Goal: Task Accomplishment & Management: Use online tool/utility

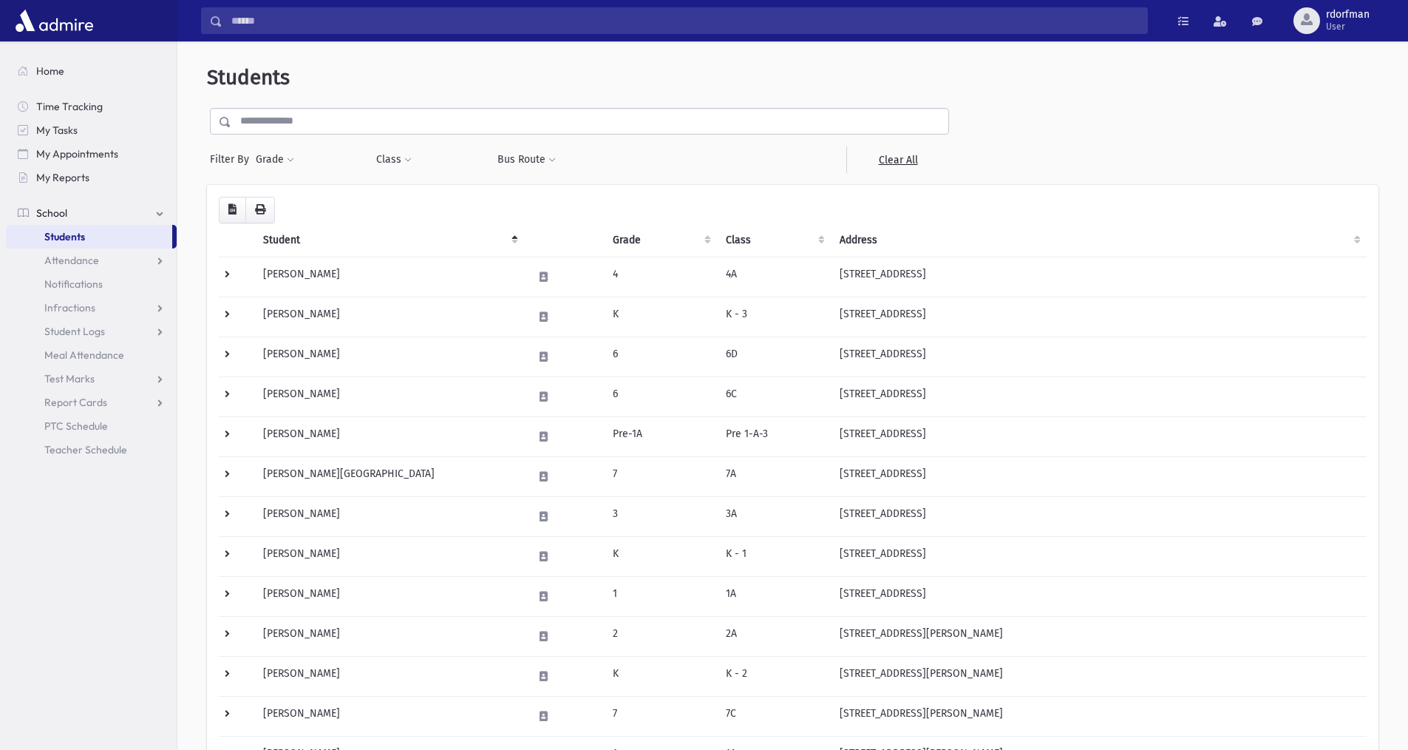
click at [100, 229] on link "Students" at bounding box center [89, 237] width 166 height 24
click at [76, 254] on span "Attendance" at bounding box center [71, 260] width 55 height 13
click at [74, 275] on link "Entry" at bounding box center [91, 284] width 171 height 24
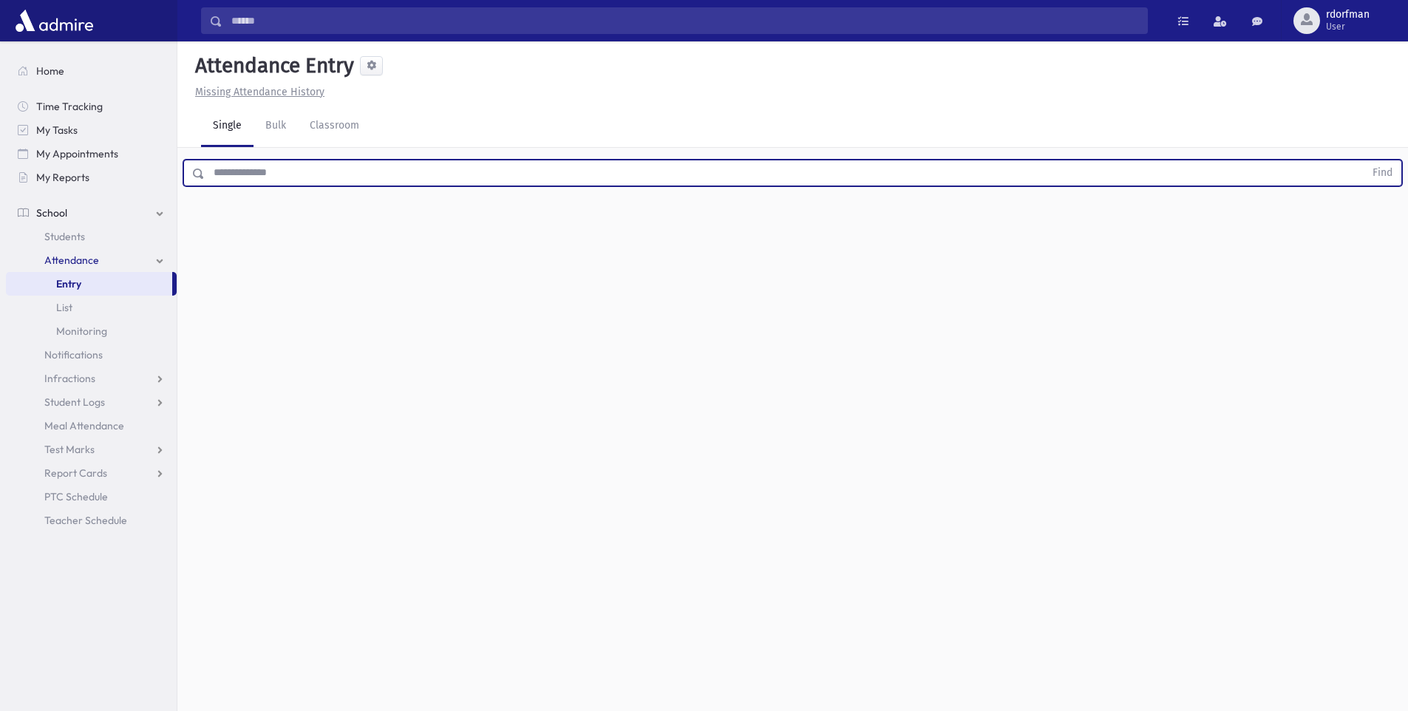
click at [239, 166] on input "text" at bounding box center [785, 173] width 1160 height 27
type input "*****"
click at [1364, 160] on button "Find" at bounding box center [1383, 172] width 38 height 25
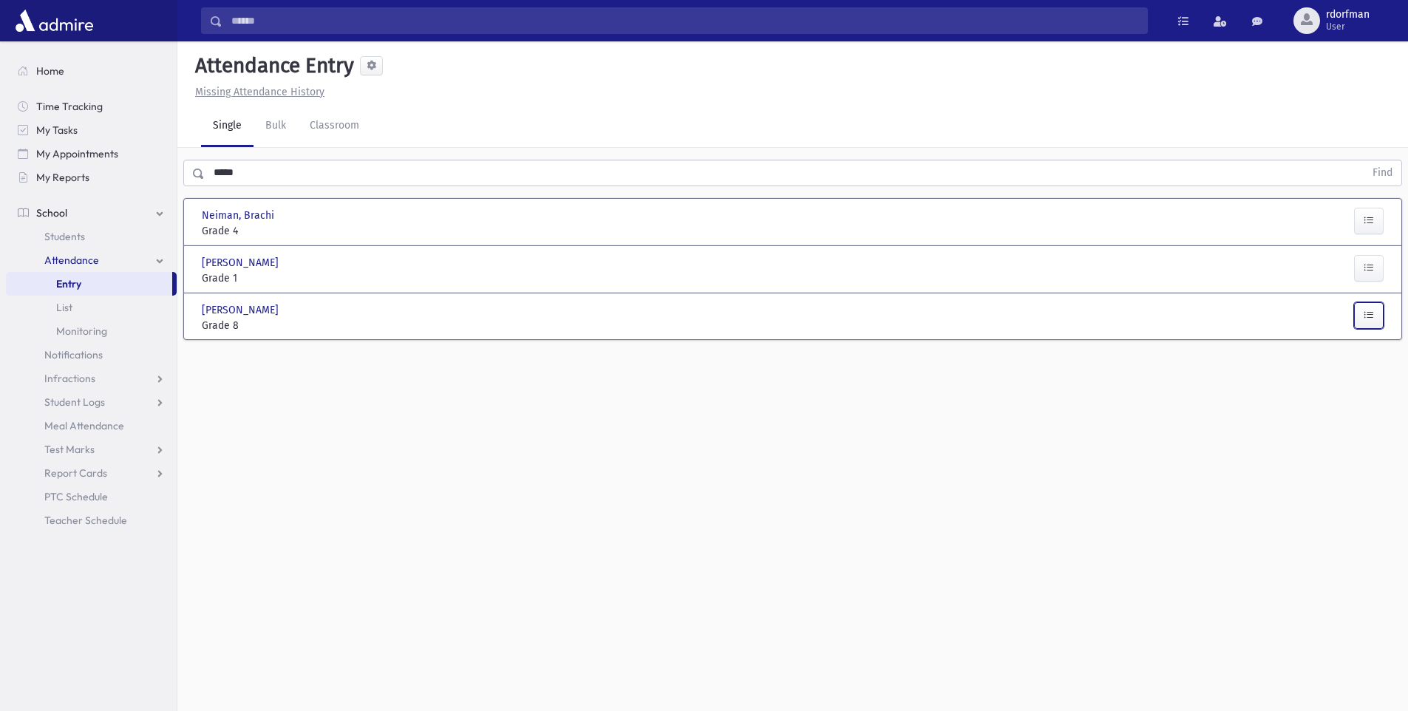
click at [1378, 318] on button "button" at bounding box center [1369, 315] width 30 height 27
click at [528, 330] on div at bounding box center [494, 317] width 200 height 31
click at [525, 330] on div at bounding box center [494, 317] width 200 height 31
